Goal: Find contact information: Find contact information

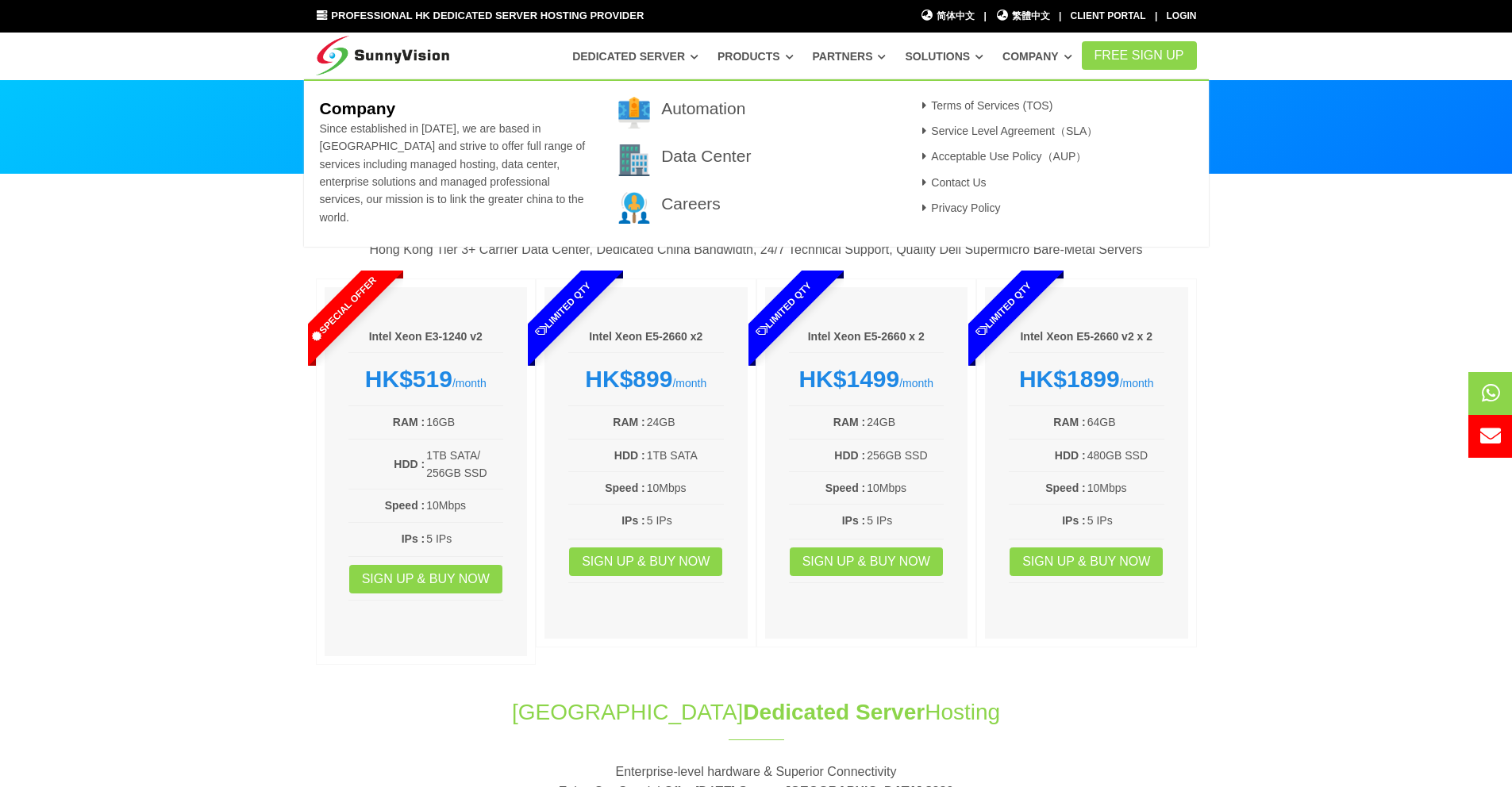
click at [1005, 54] on link "Company" at bounding box center [1038, 56] width 70 height 29
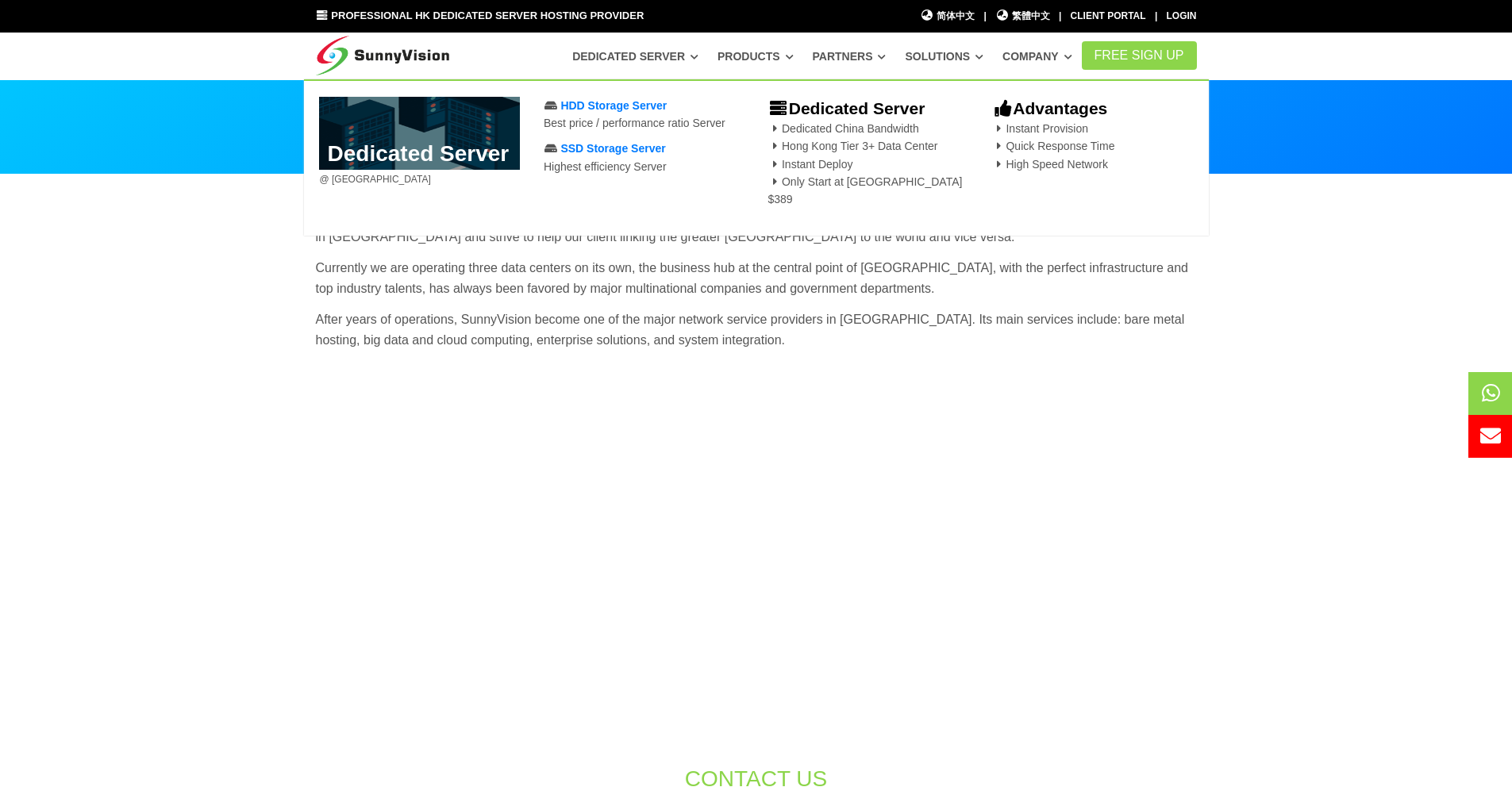
click at [1257, 317] on section "SunnyVision Limited holds different group of brands, service including Data Cen…" at bounding box center [756, 639] width 1512 height 928
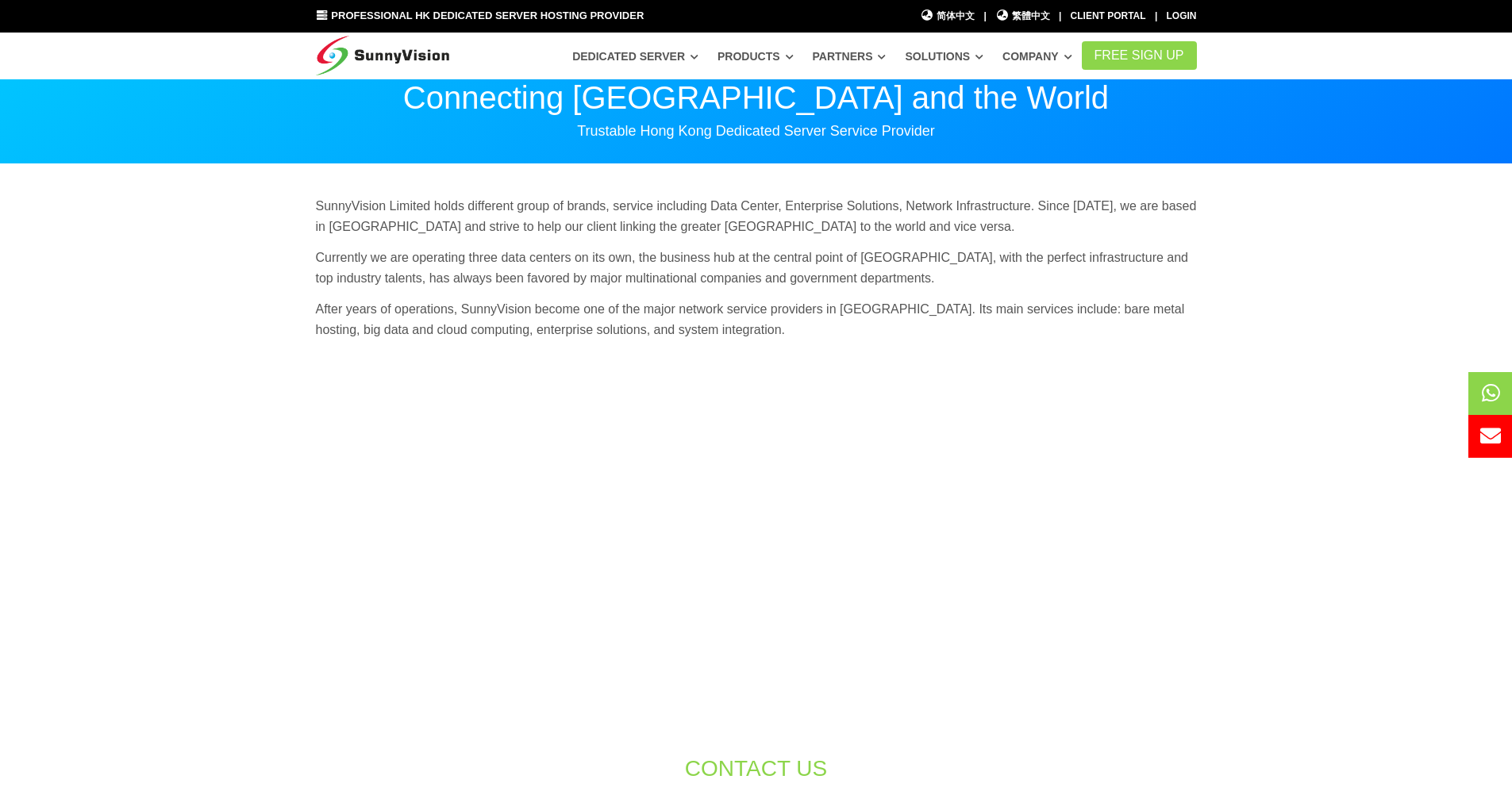
scroll to position [20, 0]
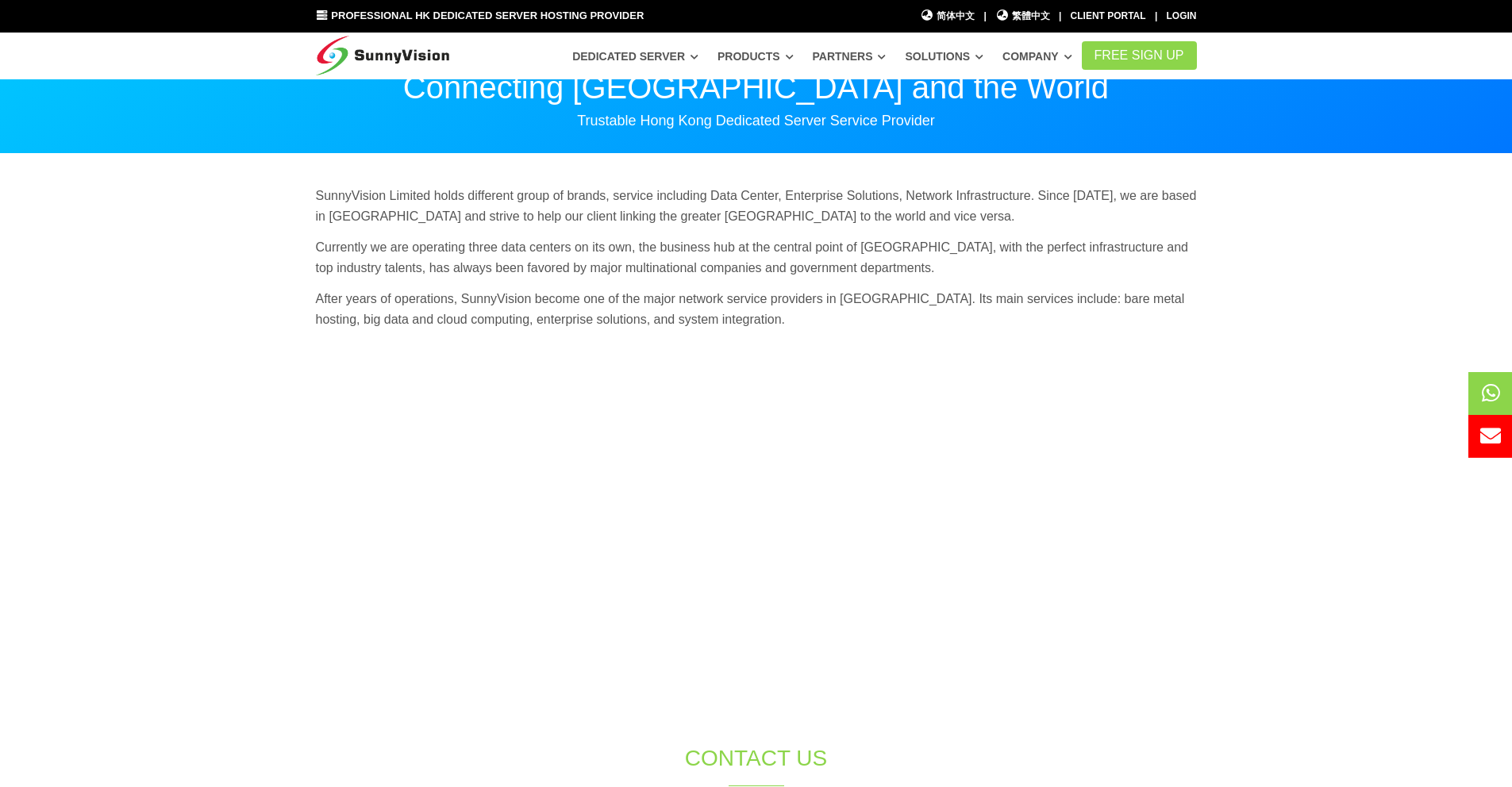
click at [1367, 362] on section "SunnyVision Limited holds different group of brands, service including Data Cen…" at bounding box center [756, 618] width 1512 height 928
